Goal: Information Seeking & Learning: Learn about a topic

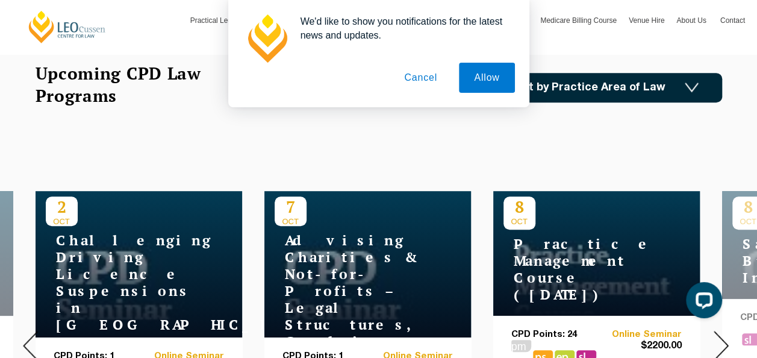
click at [428, 75] on button "Cancel" at bounding box center [420, 78] width 63 height 30
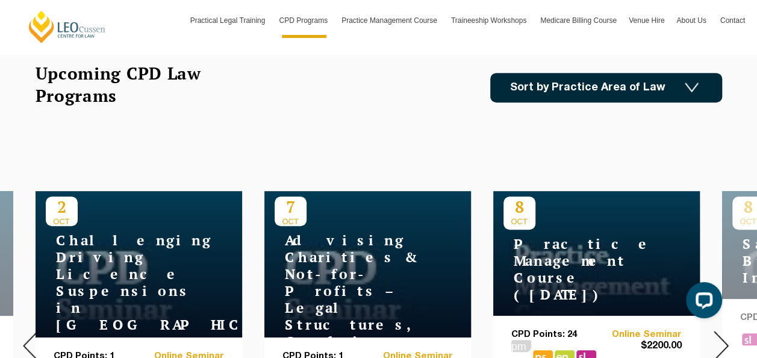
click at [549, 75] on link "Sort by Practice Area of Law" at bounding box center [606, 88] width 232 height 30
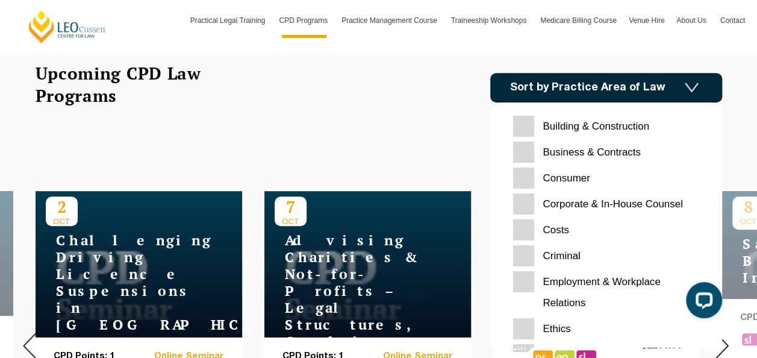
click at [325, 106] on div "Upcoming CPD Law Programs Sort by Practice Area of Law Building & Construction …" at bounding box center [379, 87] width 687 height 51
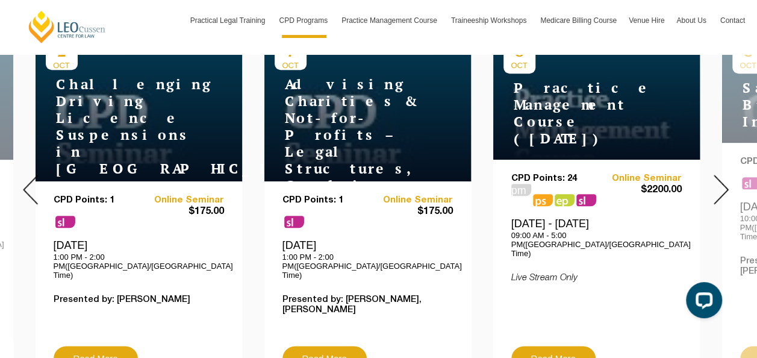
scroll to position [542, 0]
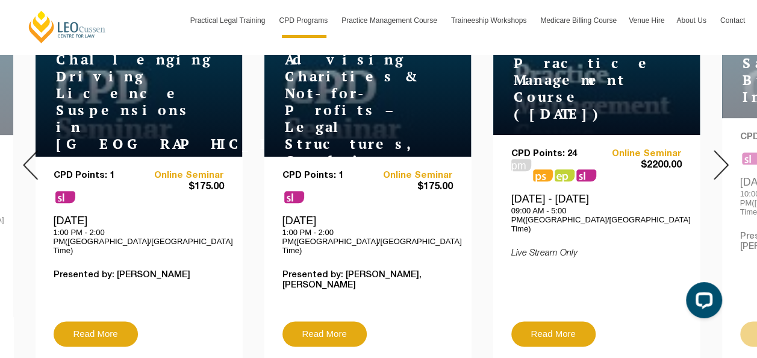
click at [723, 150] on img at bounding box center [721, 165] width 15 height 30
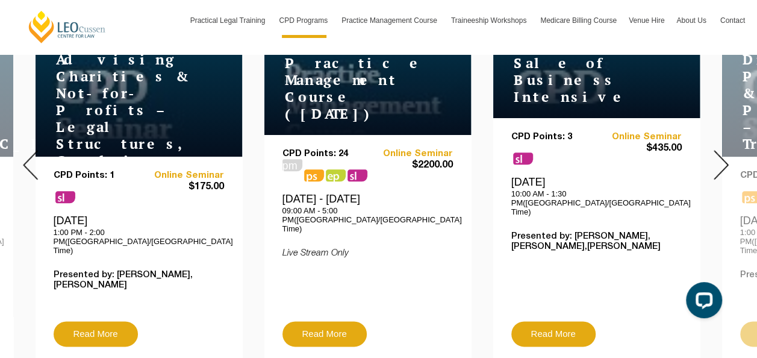
click at [720, 152] on img at bounding box center [721, 165] width 15 height 30
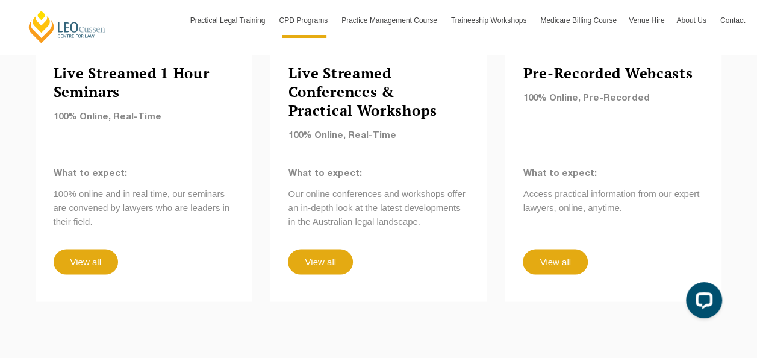
scroll to position [1084, 0]
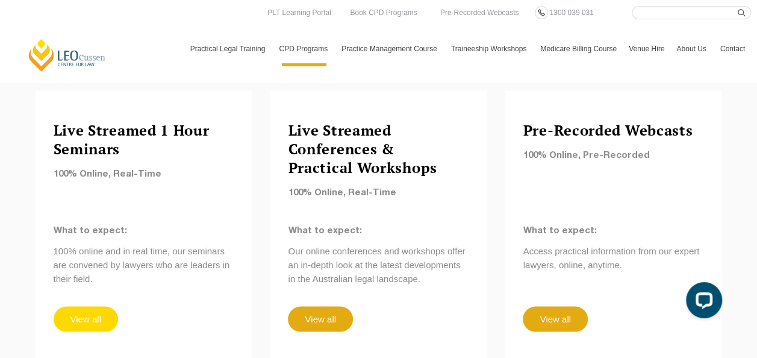
click at [82, 306] on link "View all" at bounding box center [86, 318] width 64 height 25
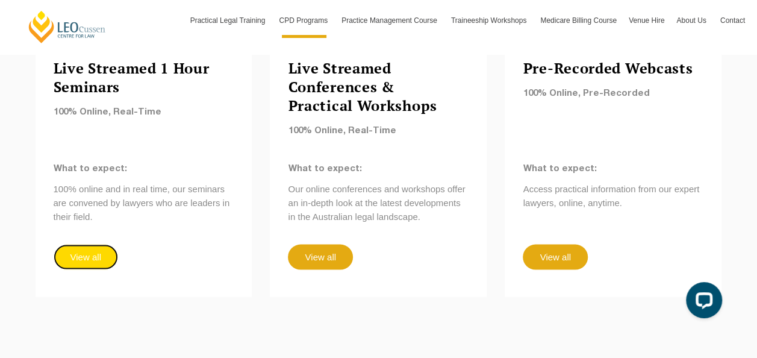
scroll to position [1145, 0]
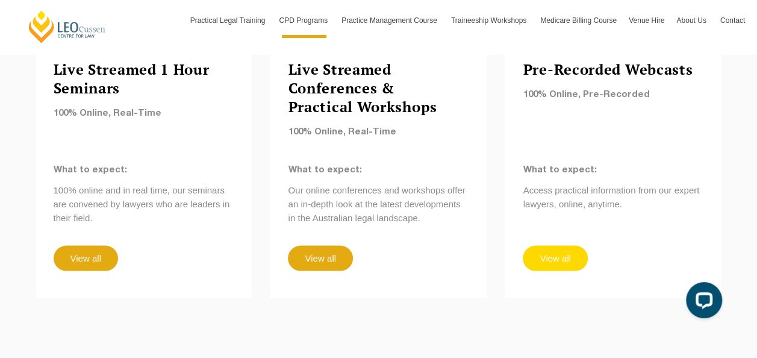
click at [561, 246] on link "View all" at bounding box center [555, 258] width 64 height 25
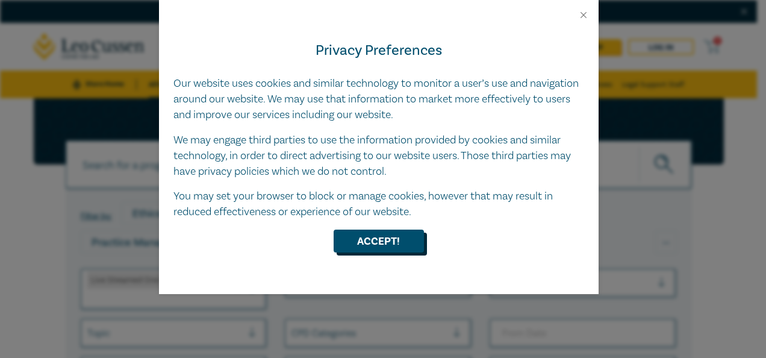
click at [384, 246] on button "Accept!" at bounding box center [379, 241] width 90 height 23
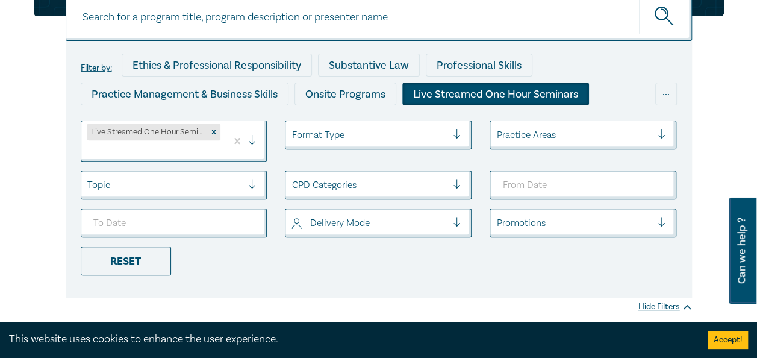
scroll to position [120, 0]
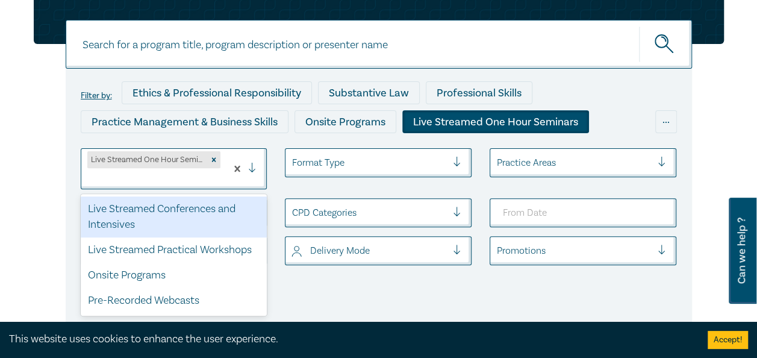
click at [166, 172] on div at bounding box center [154, 178] width 134 height 16
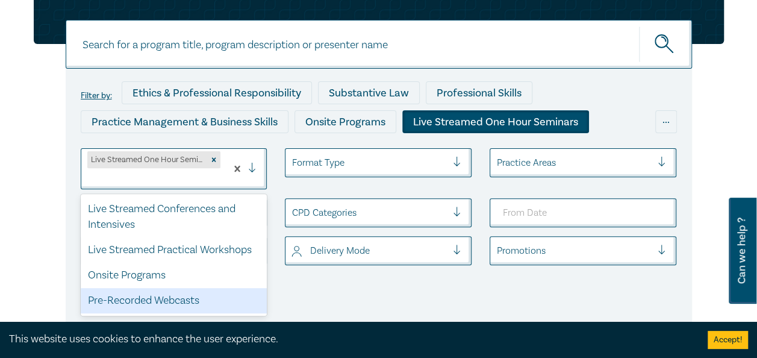
click at [165, 299] on div "Pre-Recorded Webcasts" at bounding box center [174, 300] width 187 height 25
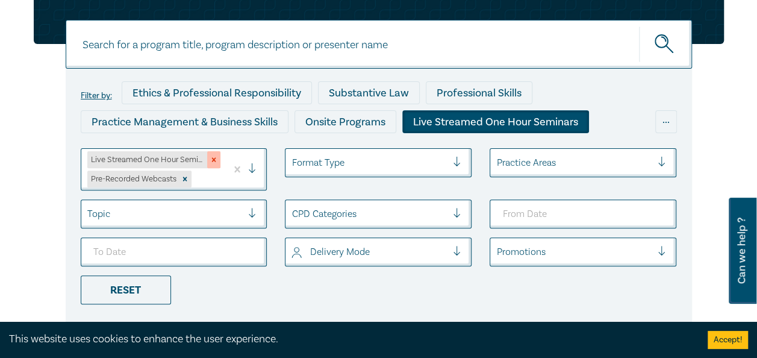
click at [216, 157] on icon "Remove Live Streamed One Hour Seminars" at bounding box center [214, 159] width 8 height 8
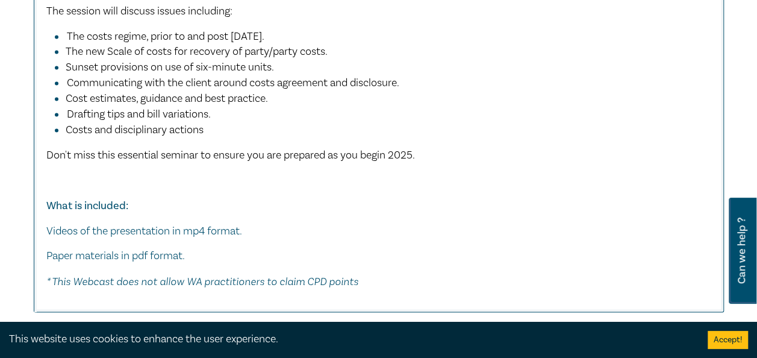
scroll to position [1084, 0]
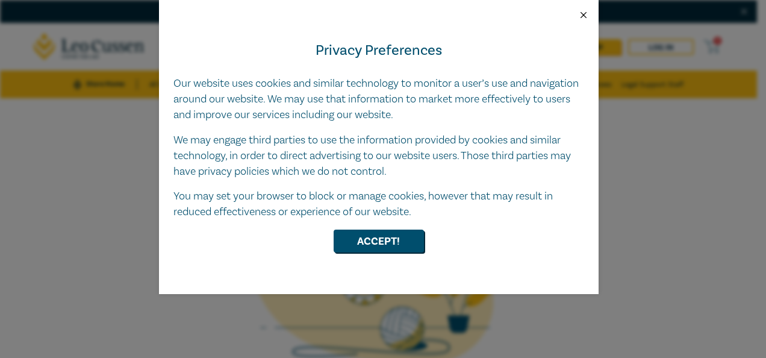
click at [582, 13] on button "Close" at bounding box center [583, 15] width 11 height 11
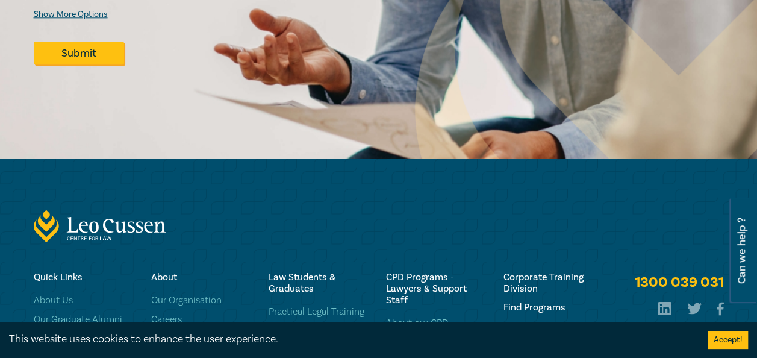
scroll to position [843, 0]
